Goal: Transaction & Acquisition: Purchase product/service

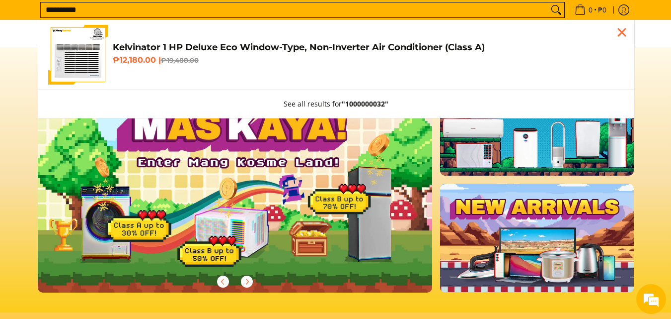
type input "**********"
click at [265, 62] on h6 "₱12,180.00 | ₱19,488.00" at bounding box center [369, 60] width 512 height 10
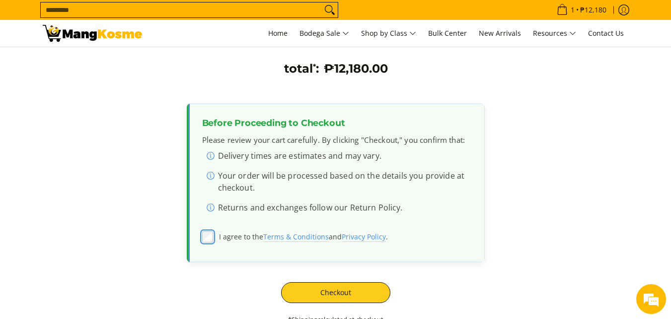
scroll to position [248, 0]
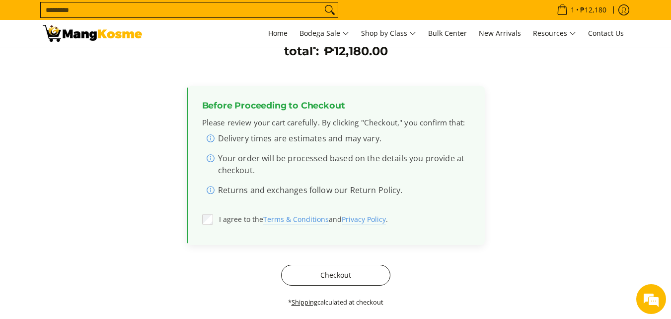
click at [301, 272] on button "Checkout" at bounding box center [335, 274] width 109 height 21
